Goal: Task Accomplishment & Management: Use online tool/utility

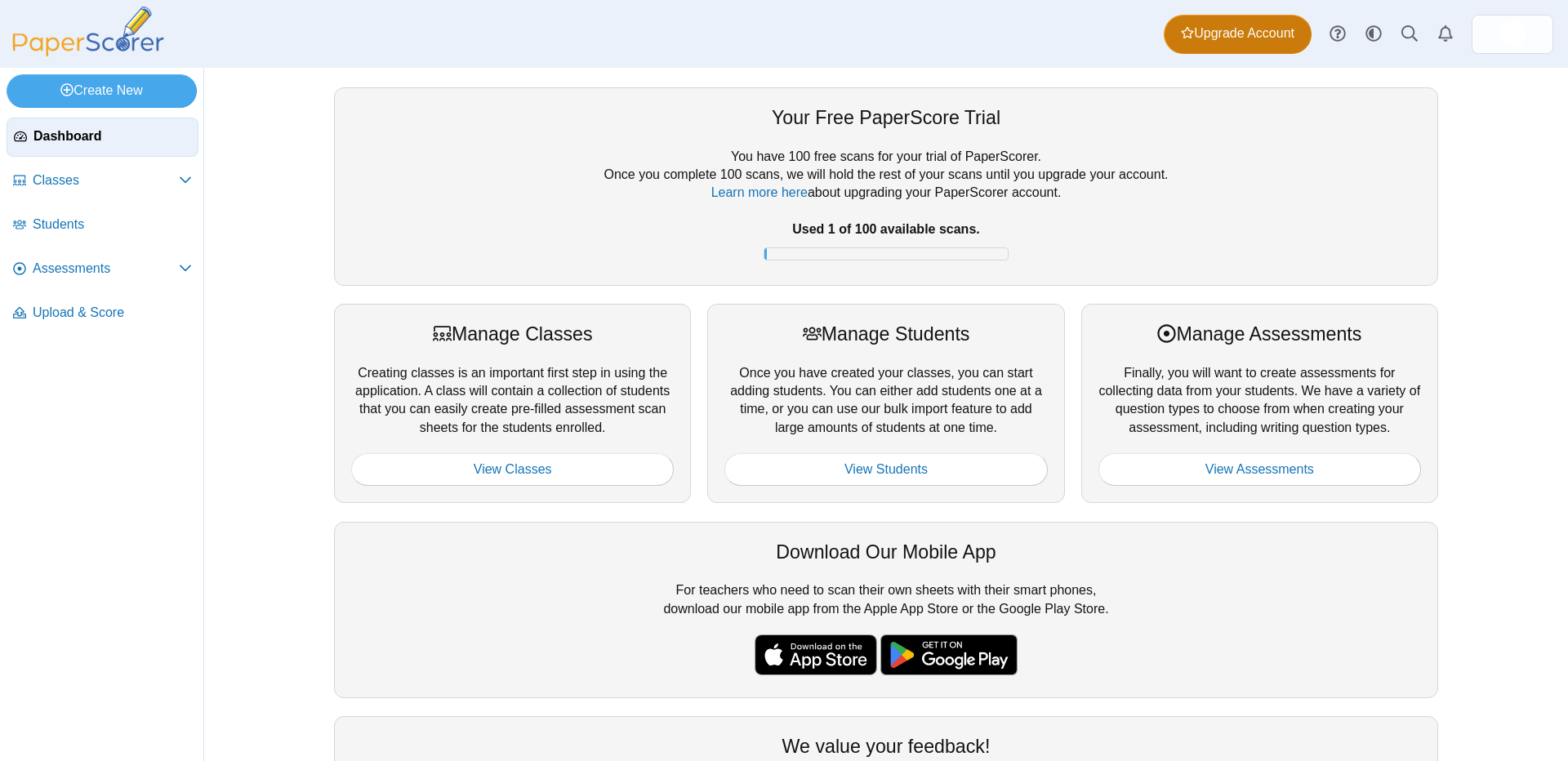
click at [1242, 47] on link "Upgrade Account" at bounding box center [1238, 35] width 147 height 40
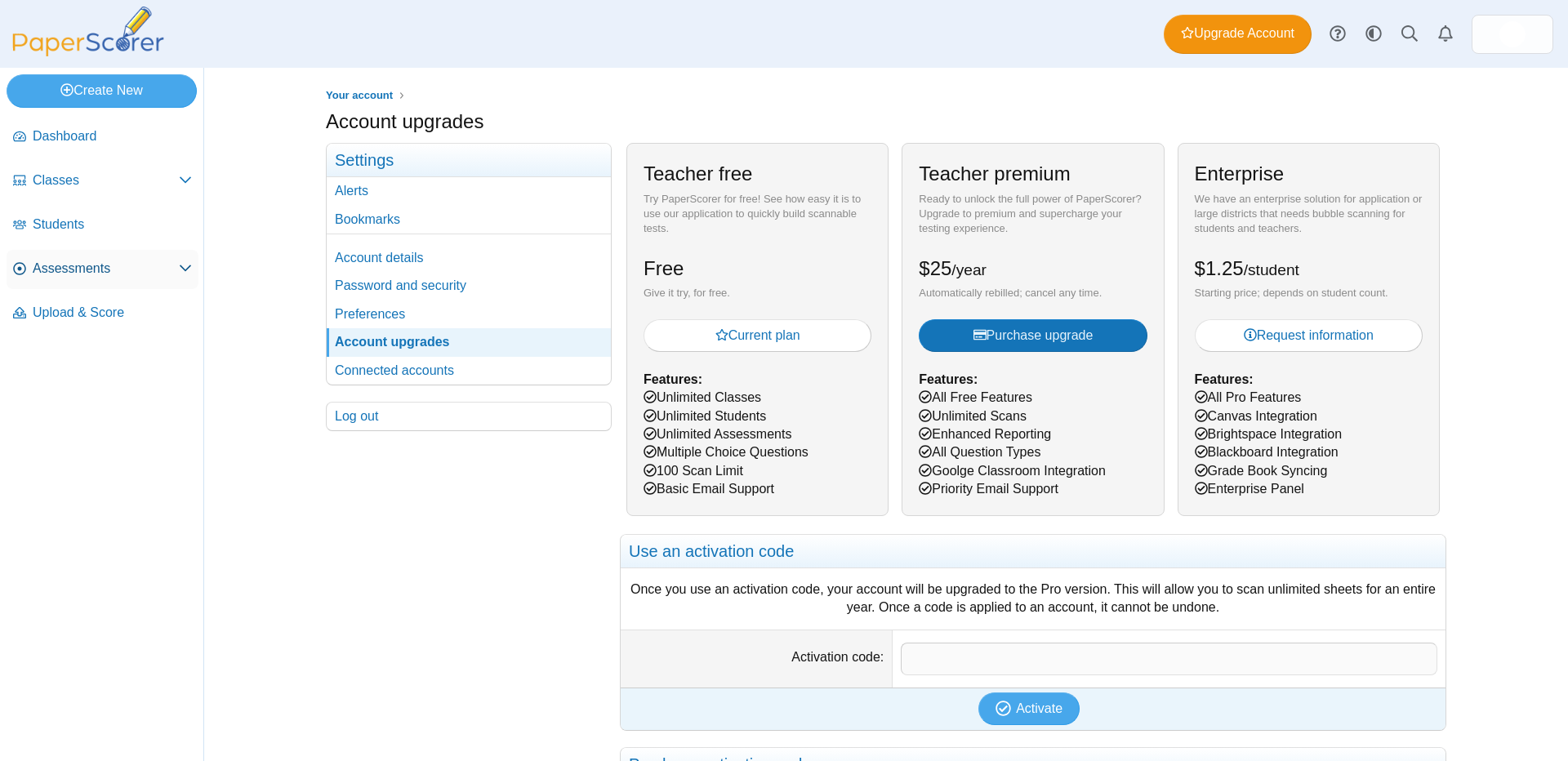
click at [89, 261] on span "Assessments" at bounding box center [105, 268] width 146 height 18
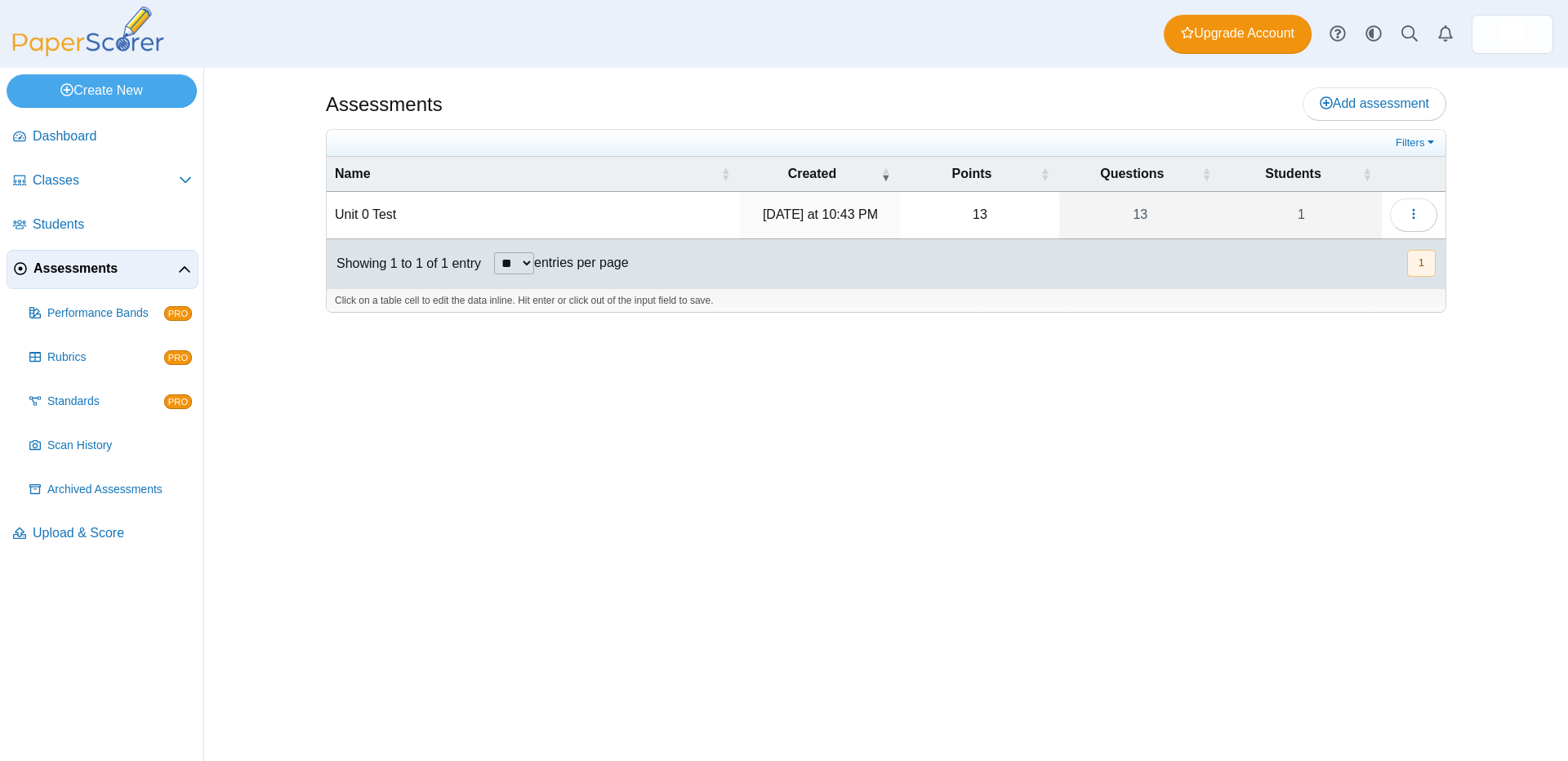
click at [381, 217] on td "Unit 0 Test" at bounding box center [533, 215] width 414 height 47
click at [1411, 214] on icon "button" at bounding box center [1414, 214] width 13 height 13
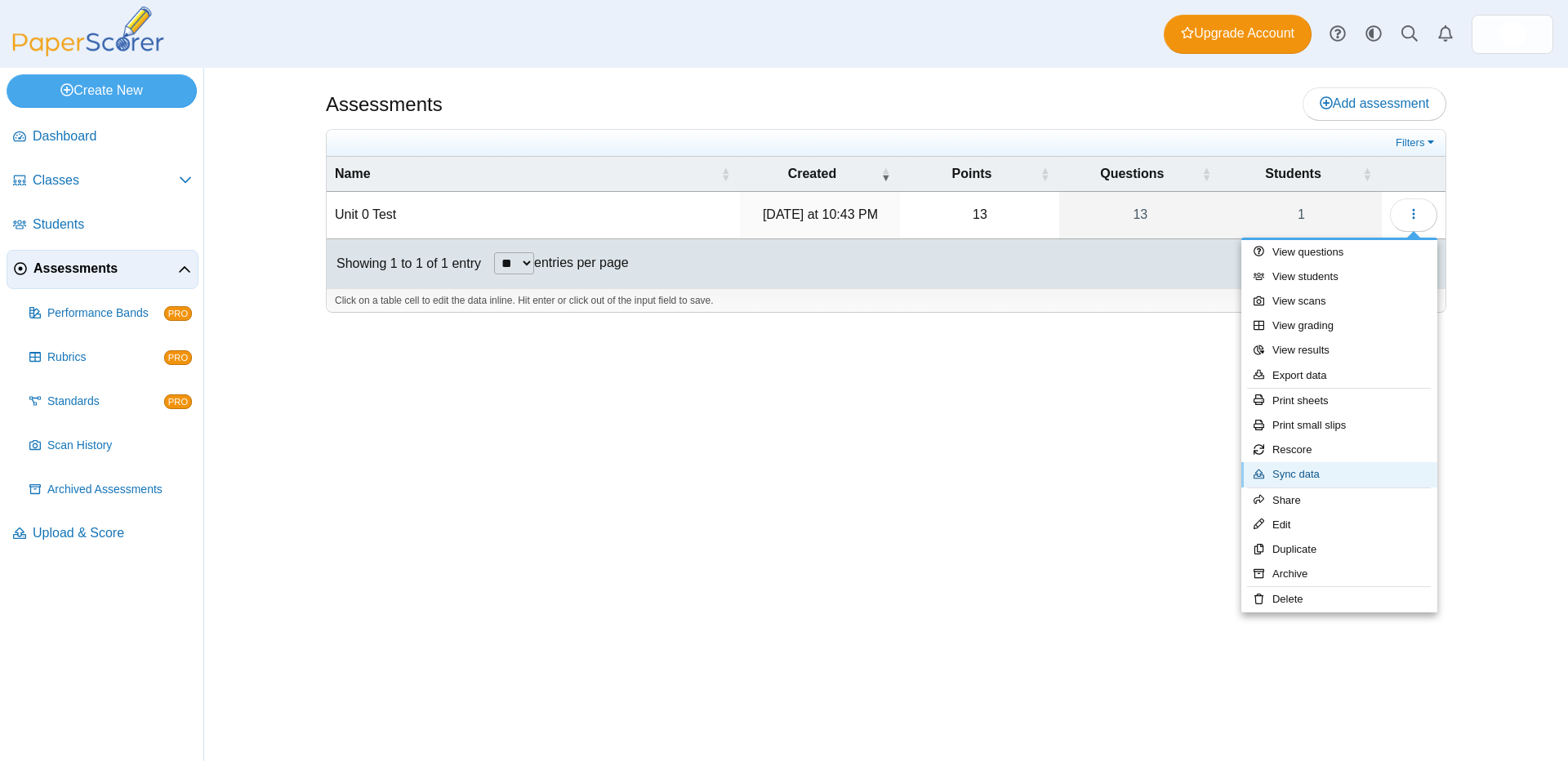
click at [1341, 482] on link "Sync data" at bounding box center [1340, 474] width 196 height 25
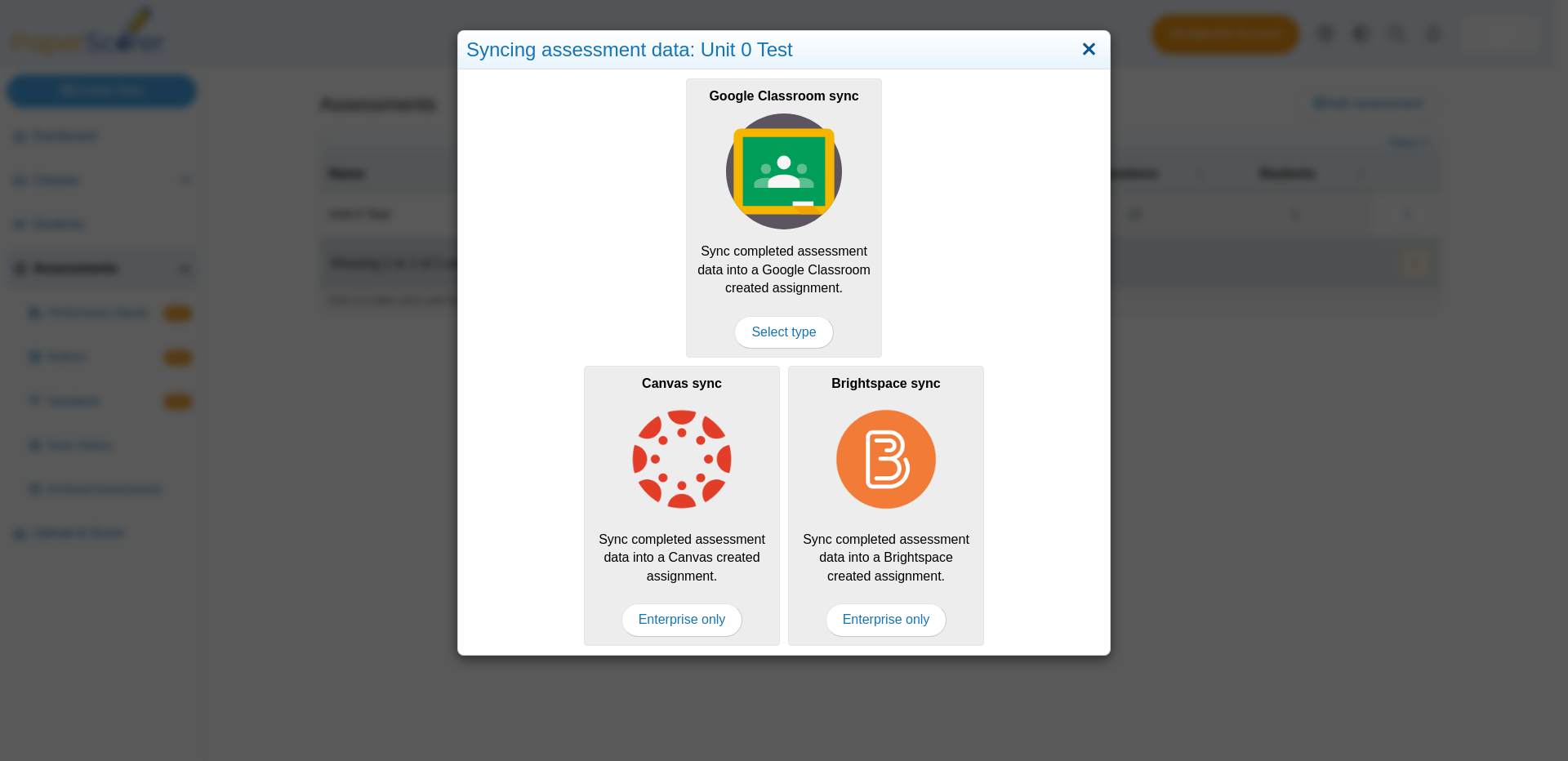
click at [1086, 51] on link "Close" at bounding box center [1088, 50] width 26 height 28
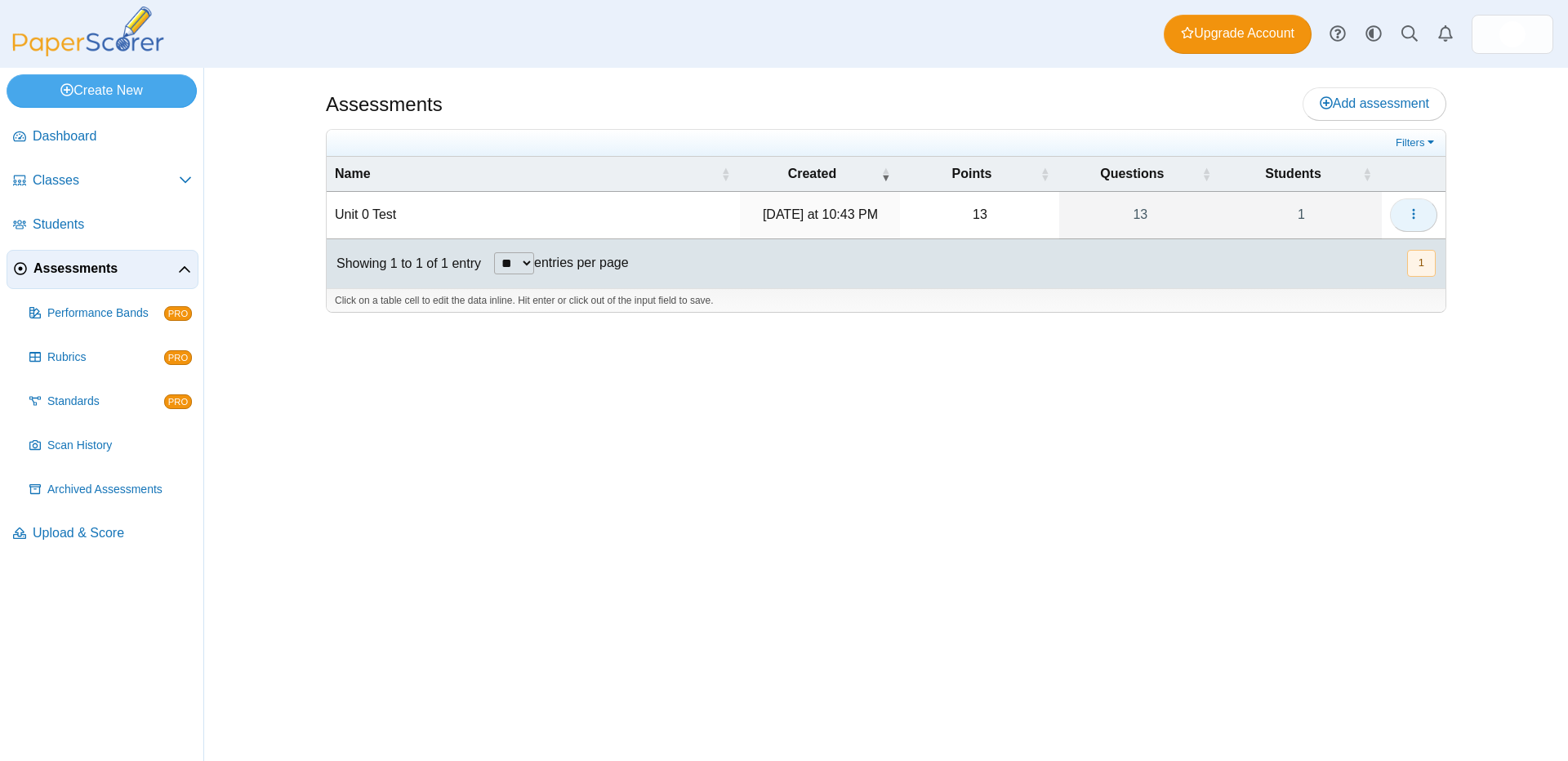
click at [1416, 222] on button "button" at bounding box center [1413, 215] width 47 height 33
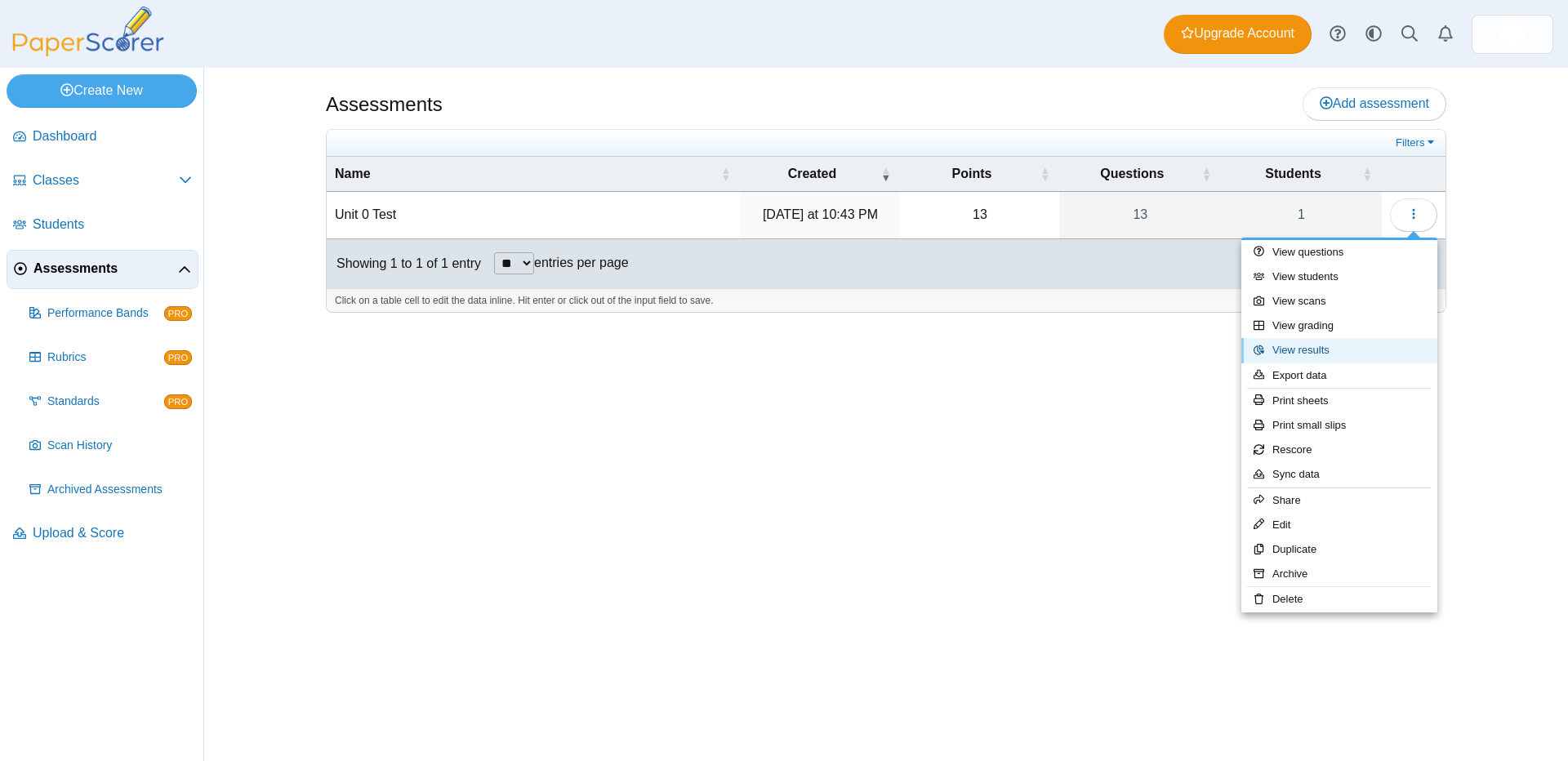
click at [1341, 350] on link "View results" at bounding box center [1340, 350] width 196 height 25
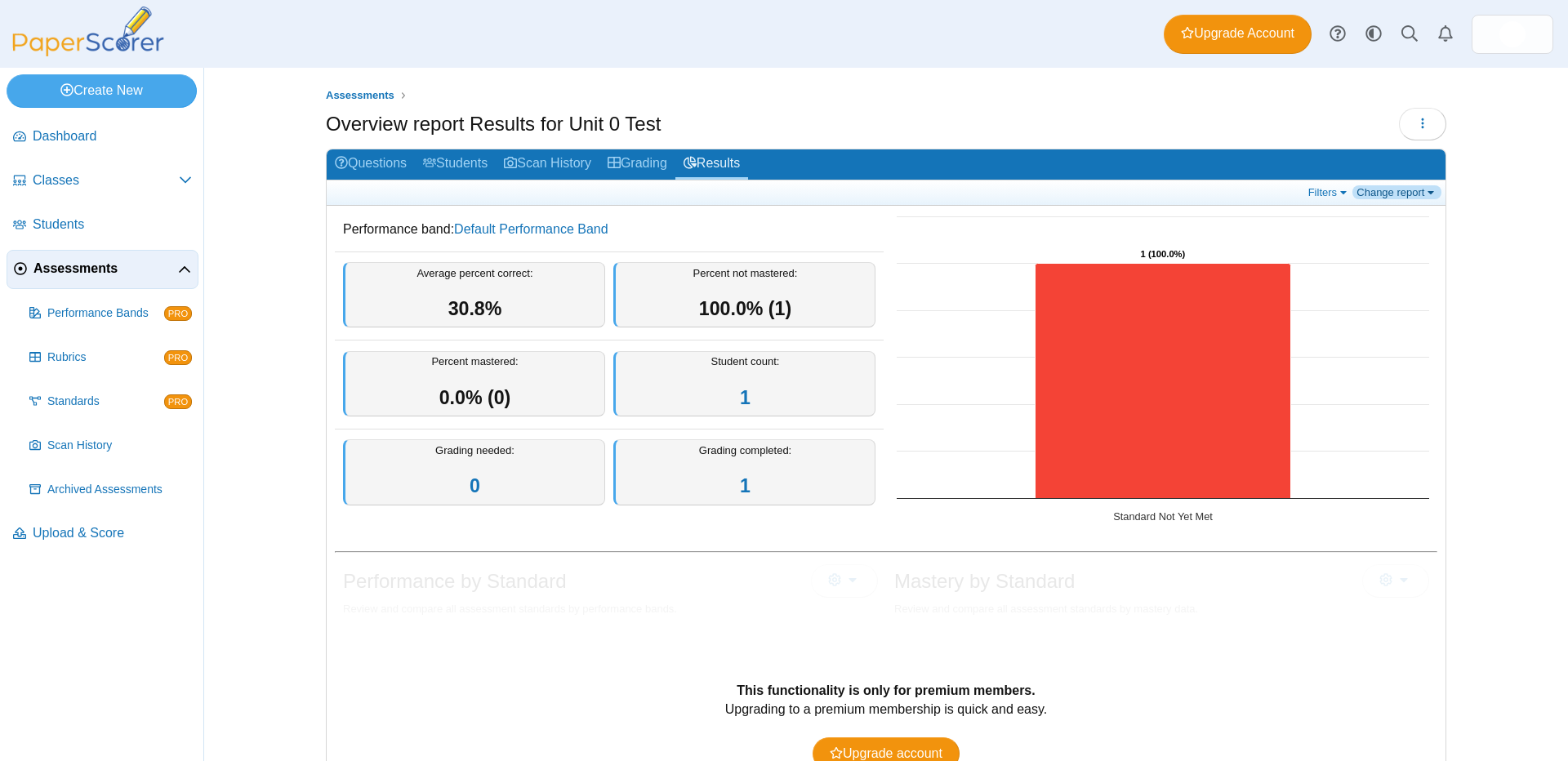
click at [1411, 190] on link "Change report" at bounding box center [1397, 192] width 89 height 14
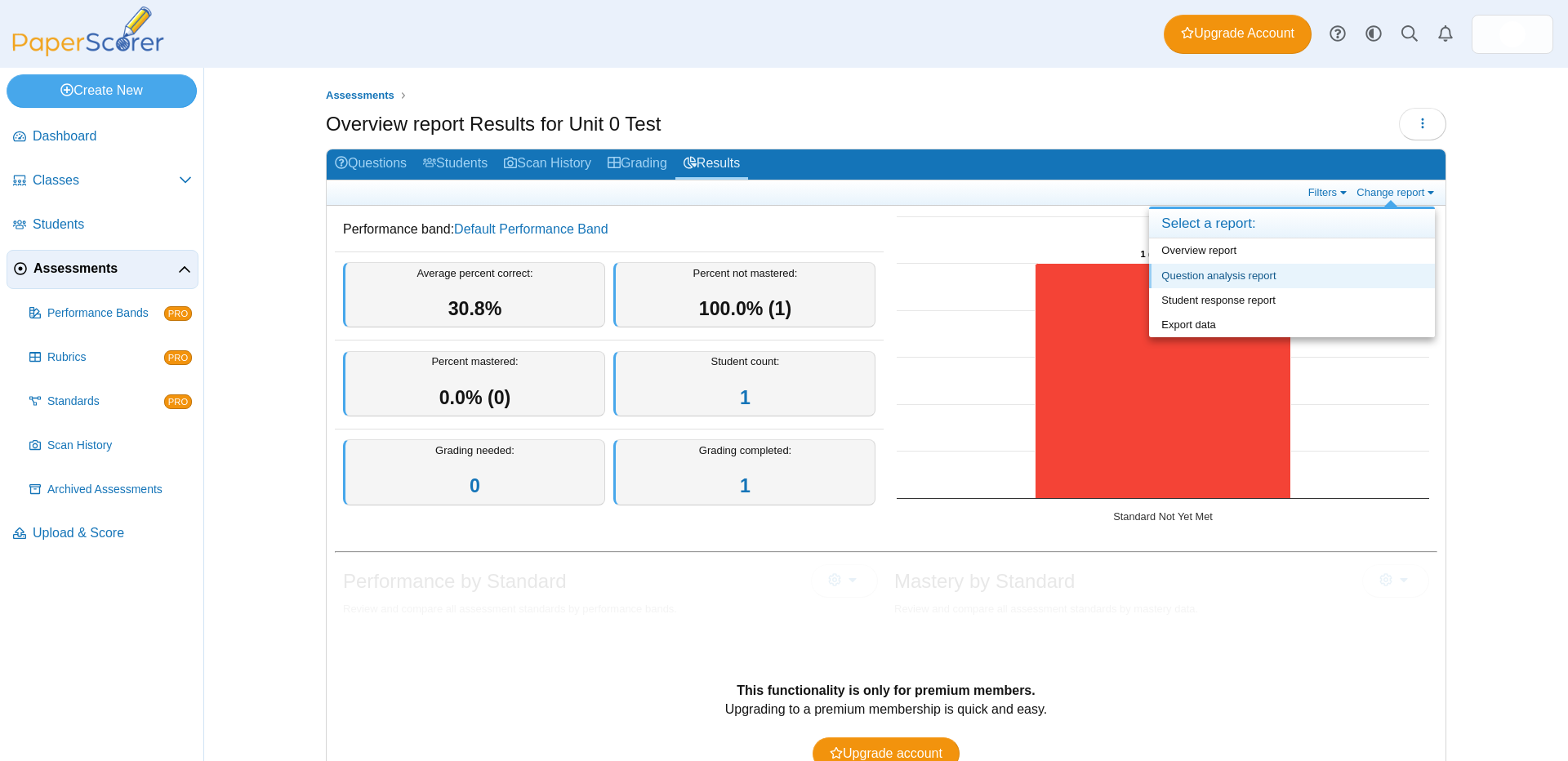
click at [1369, 268] on link "Question analysis report" at bounding box center [1292, 276] width 286 height 25
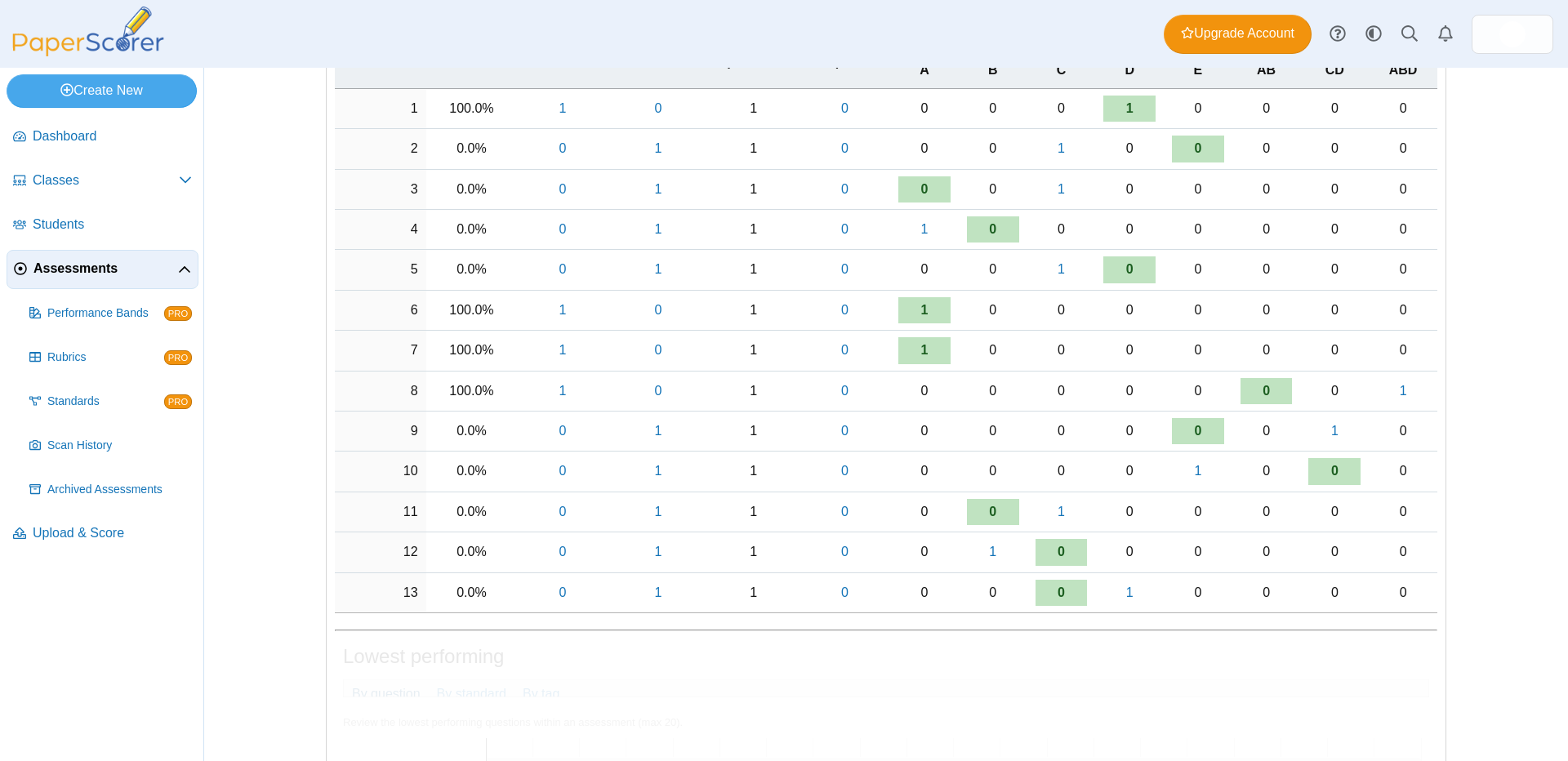
scroll to position [272, 0]
